Goal: Task Accomplishment & Management: Manage account settings

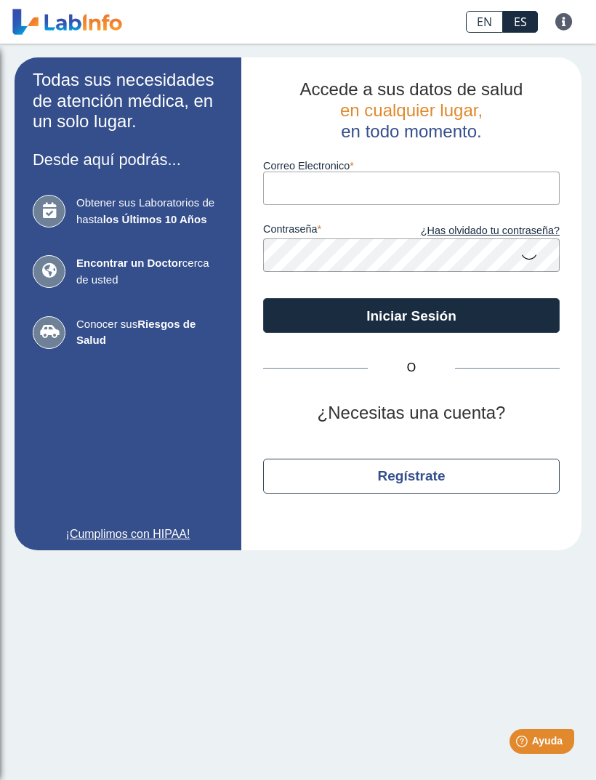
scroll to position [1, 0]
click at [530, 234] on link "¿Has olvidado tu contraseña?" at bounding box center [485, 231] width 148 height 16
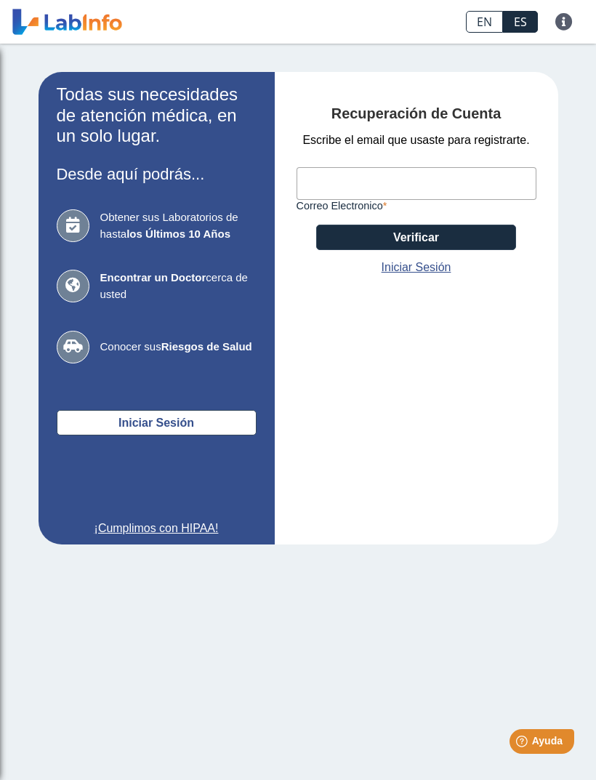
click at [503, 190] on input "Correo Electronico" at bounding box center [416, 183] width 240 height 33
type input "[EMAIL_ADDRESS][DOMAIN_NAME]"
click at [464, 250] on button "Verificar" at bounding box center [416, 237] width 200 height 25
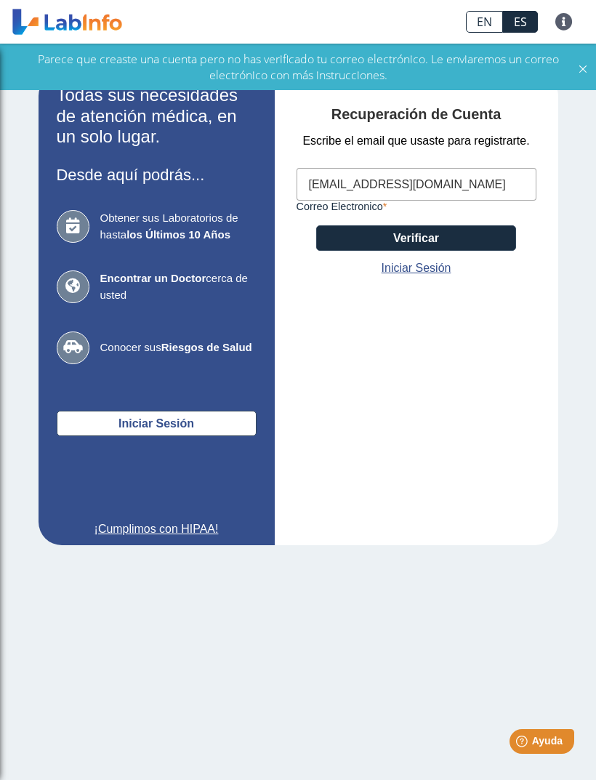
click at [578, 71] on icon at bounding box center [583, 67] width 12 height 16
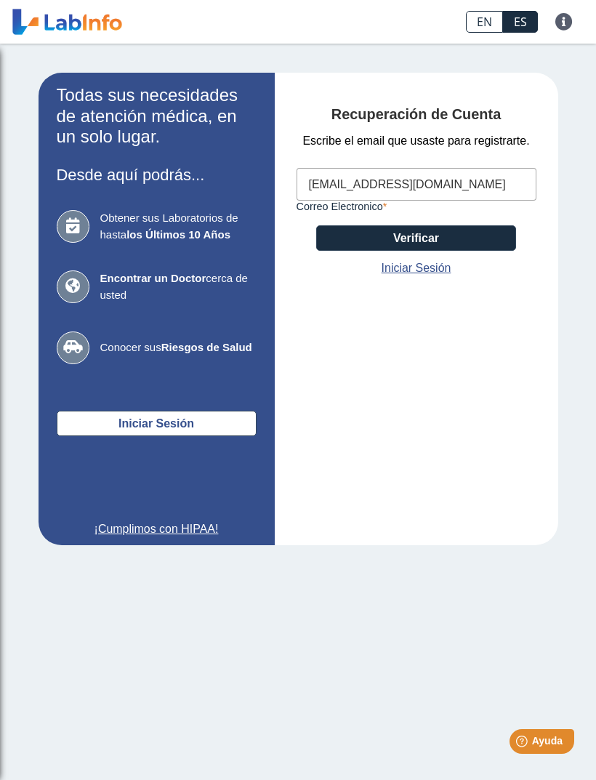
click at [180, 304] on div "Obtener sus Laboratorios de hasta los Últimos 10 Años Encontrar un Doctor cerca…" at bounding box center [157, 287] width 200 height 182
click at [177, 356] on span "Conocer sus Riesgos de Salud" at bounding box center [178, 347] width 156 height 17
click at [570, 23] on link at bounding box center [563, 21] width 35 height 17
click at [579, 167] on app-recovery "Todas sus necesidades de atención médica, en un solo lugar. Desde aquí podrás..…" at bounding box center [298, 309] width 567 height 472
click at [548, 741] on span "Ayuda" at bounding box center [547, 741] width 31 height 12
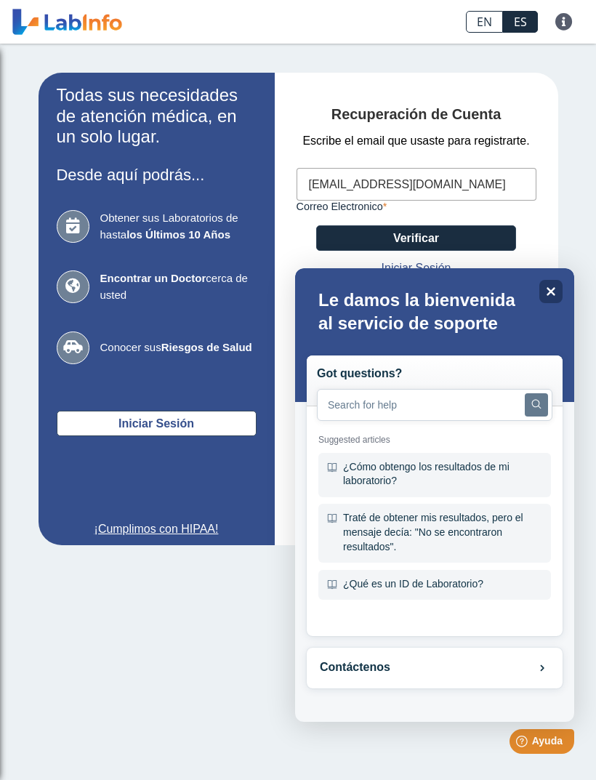
click at [256, 667] on main "Todas sus necesidades de atención médica, en un solo lugar. Desde aquí podrás..…" at bounding box center [298, 412] width 596 height 736
click at [257, 650] on main "Todas sus necesidades de atención médica, en un solo lugar. Desde aquí podrás..…" at bounding box center [298, 412] width 596 height 736
click at [560, 150] on app-recovery "Todas sus necesidades de atención médica, en un solo lugar. Desde aquí podrás..…" at bounding box center [298, 309] width 567 height 472
click at [561, 187] on app-recovery "Todas sus necesidades de atención médica, en un solo lugar. Desde aquí podrás..…" at bounding box center [298, 309] width 567 height 472
click at [573, 131] on app-recovery "Todas sus necesidades de atención médica, en un solo lugar. Desde aquí podrás..…" at bounding box center [298, 309] width 567 height 472
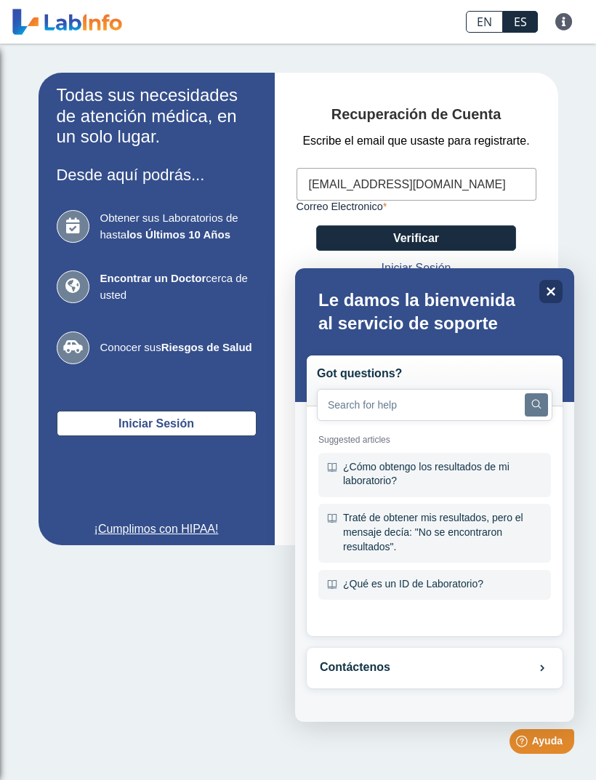
click at [546, 292] on icon "Close" at bounding box center [551, 291] width 10 height 10
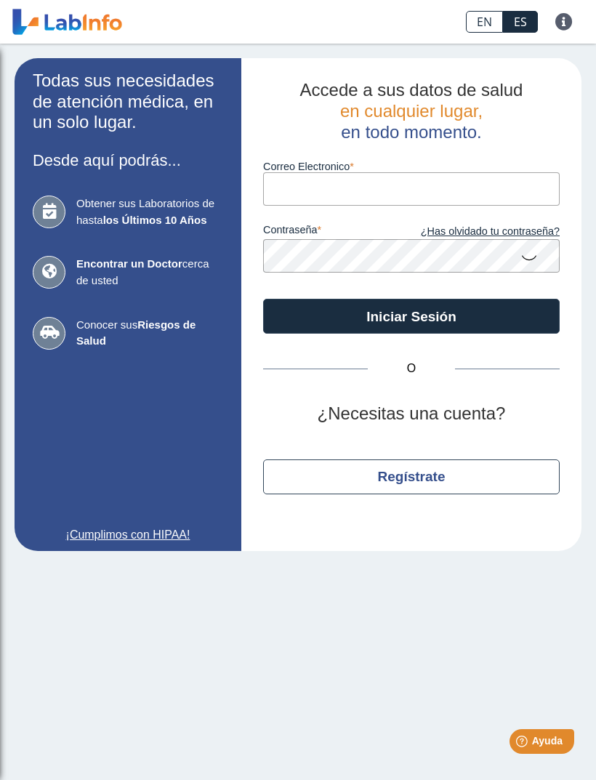
click at [114, 20] on link at bounding box center [67, 22] width 120 height 36
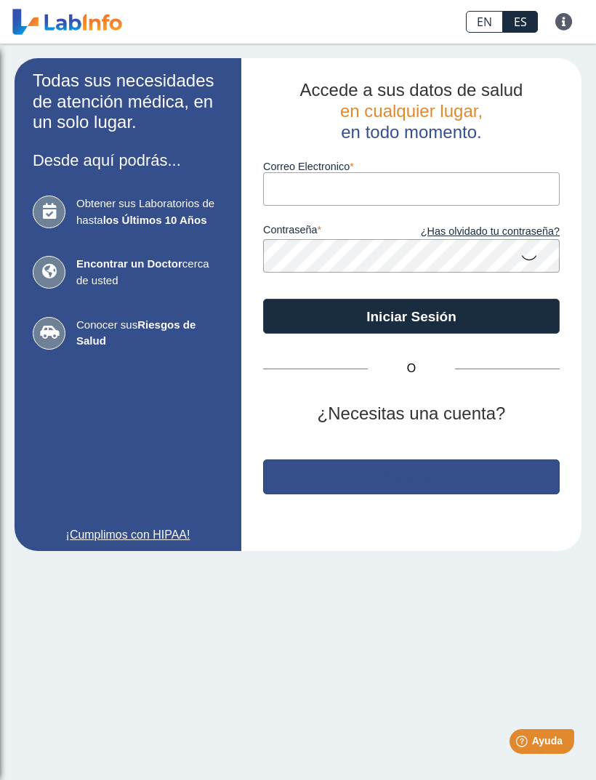
click at [525, 482] on button "Regístrate" at bounding box center [411, 476] width 296 height 35
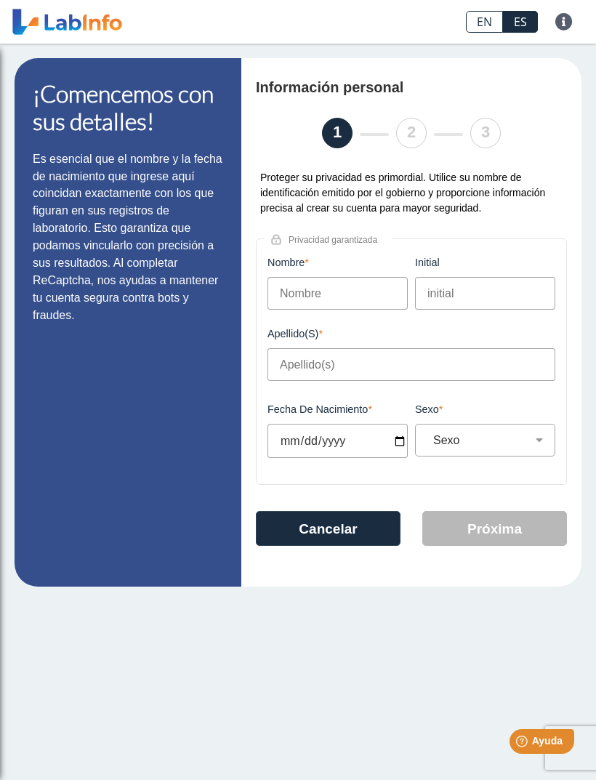
click at [382, 525] on button "Cancelar" at bounding box center [328, 528] width 145 height 35
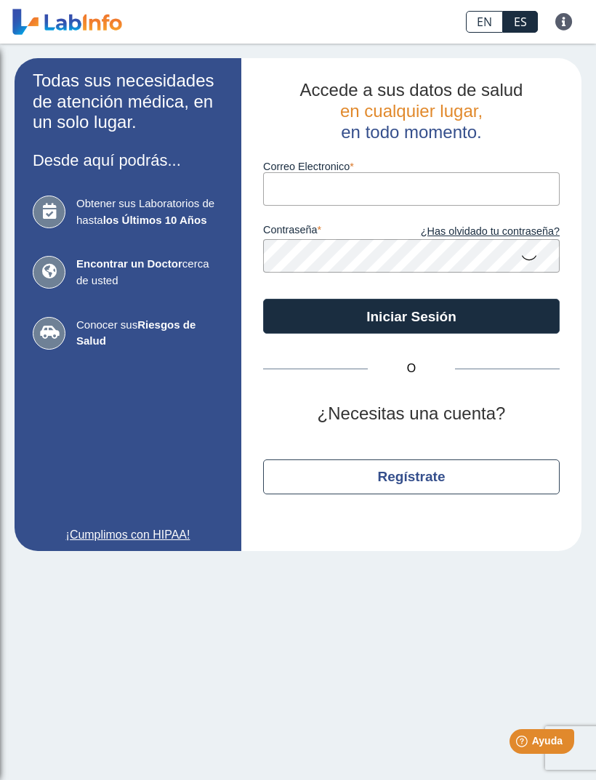
click at [432, 192] on input "Correo Electronico" at bounding box center [411, 188] width 296 height 33
type input "[EMAIL_ADDRESS][DOMAIN_NAME]"
click at [499, 320] on button "Iniciar Sesión" at bounding box center [411, 316] width 296 height 35
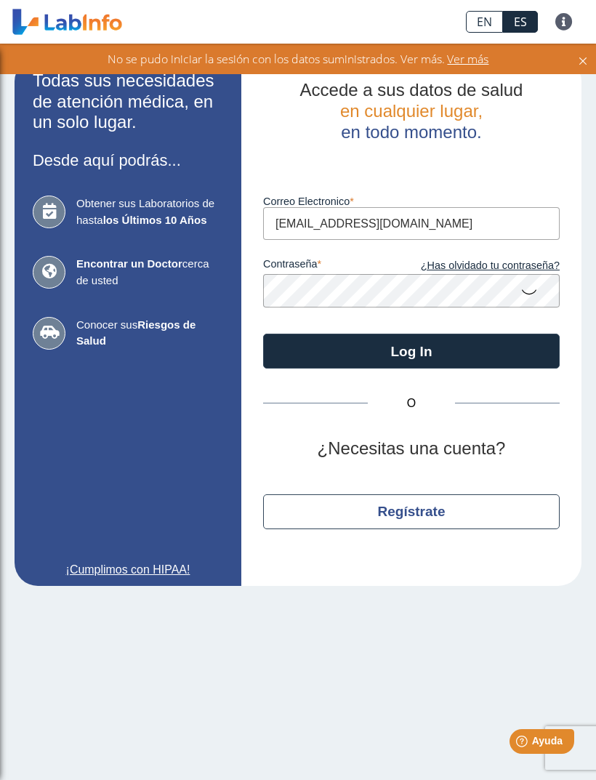
click at [537, 289] on icon at bounding box center [528, 291] width 17 height 28
click at [488, 359] on button "Log In" at bounding box center [411, 351] width 296 height 35
click at [475, 63] on span "Ver más" at bounding box center [467, 59] width 44 height 16
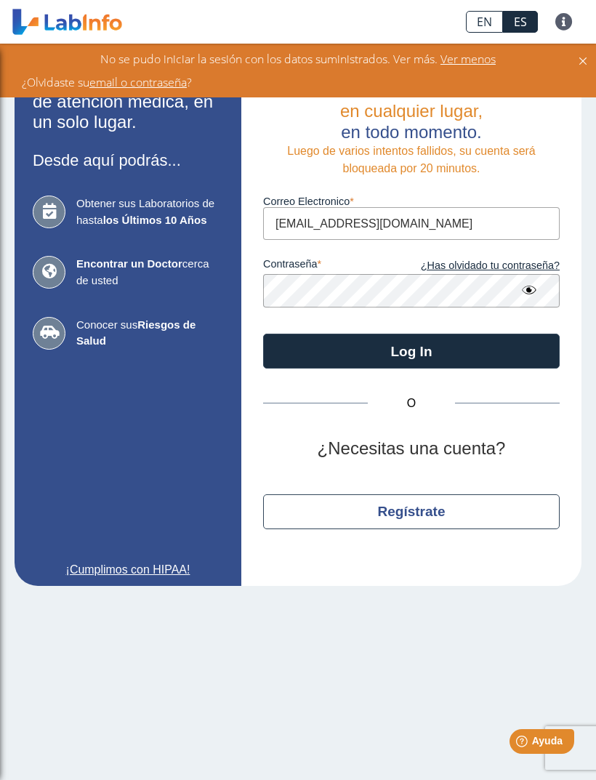
click at [581, 60] on icon at bounding box center [583, 59] width 12 height 16
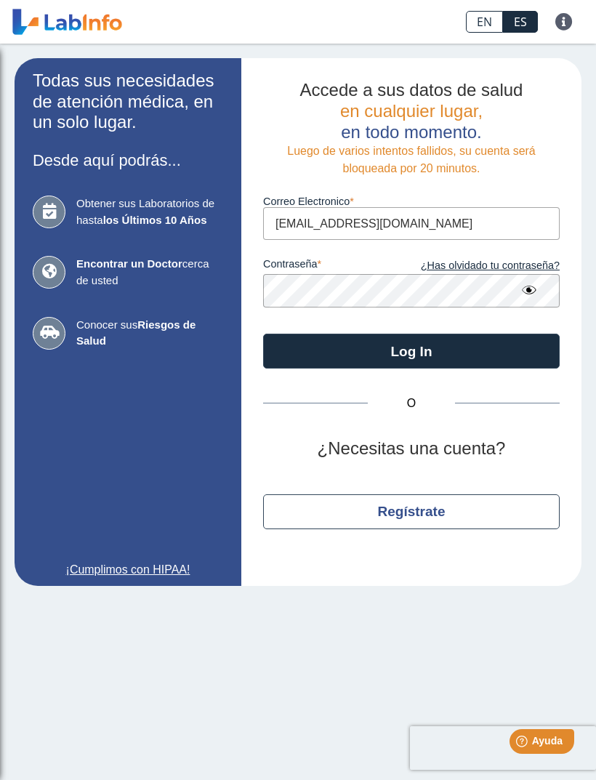
click at [477, 754] on html "Help [PERSON_NAME]" at bounding box center [523, 738] width 113 height 31
click at [554, 743] on span "Ayuda" at bounding box center [547, 741] width 31 height 12
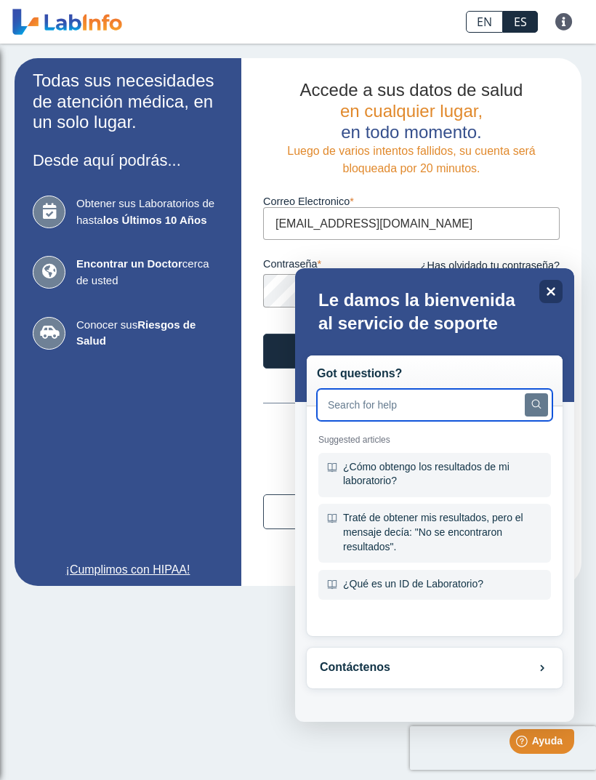
click at [493, 406] on input "text" at bounding box center [434, 405] width 235 height 32
type input "Confirmar cuenta"
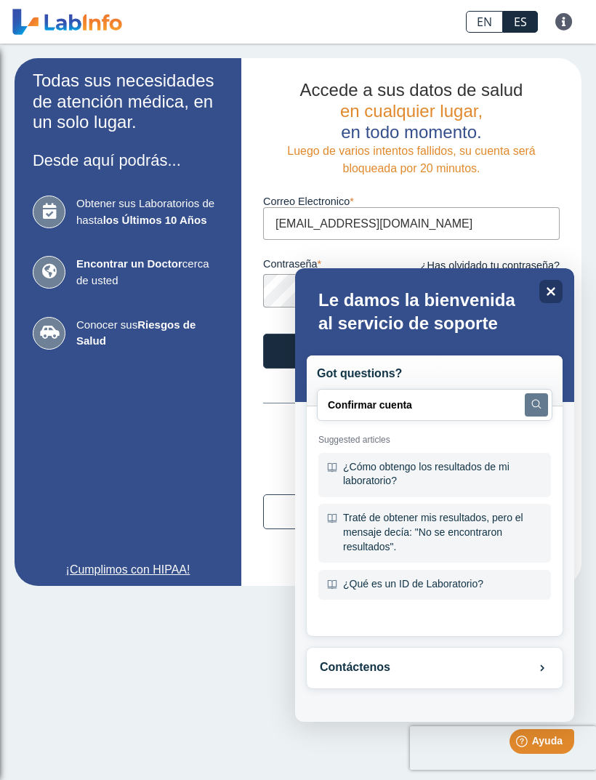
click at [530, 405] on button "Search" at bounding box center [536, 404] width 23 height 23
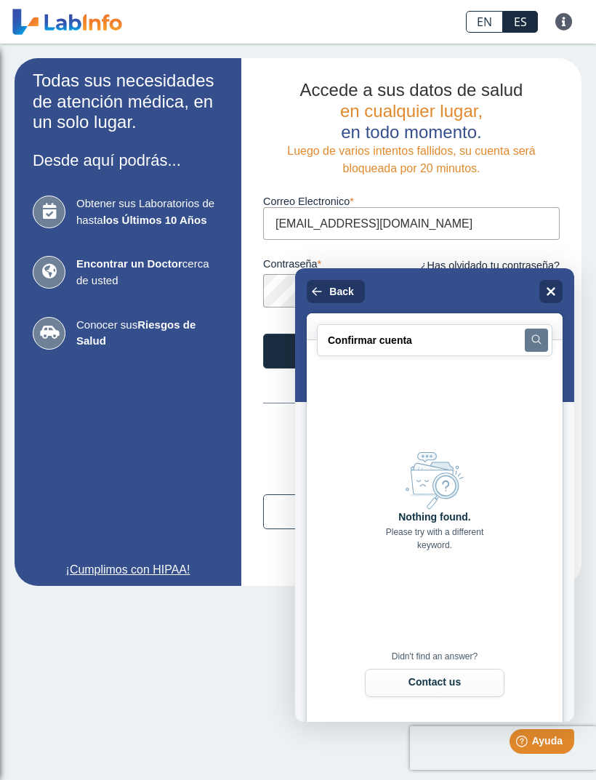
click at [486, 685] on button "Contact us" at bounding box center [435, 683] width 140 height 28
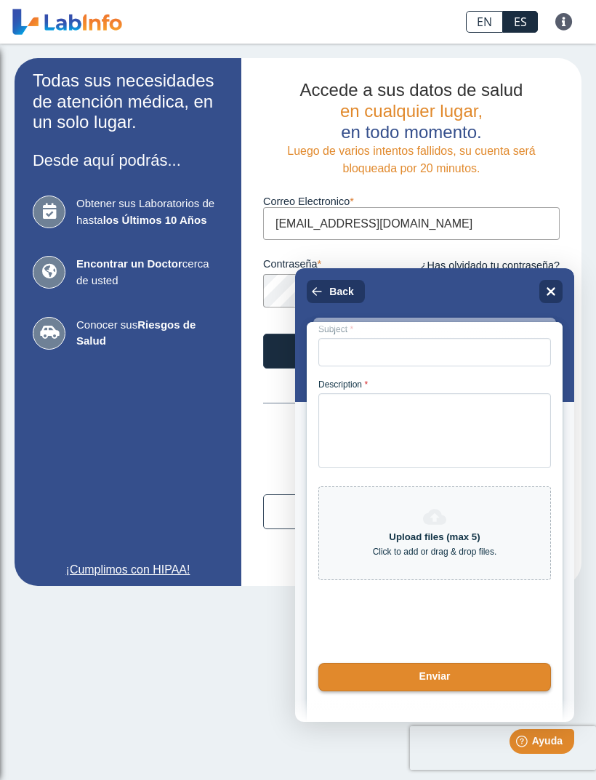
scroll to position [173, 0]
click at [554, 290] on icon "Close" at bounding box center [551, 291] width 10 height 10
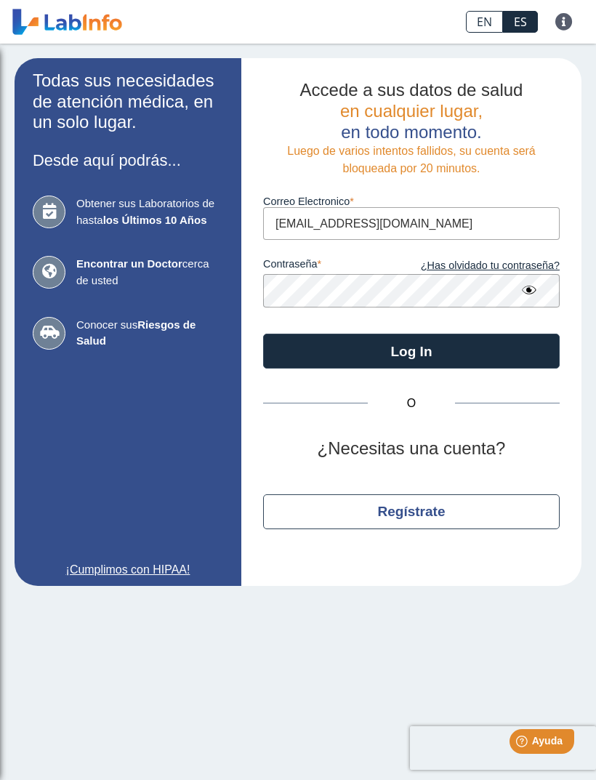
scroll to position [0, 0]
